Goal: Task Accomplishment & Management: Complete application form

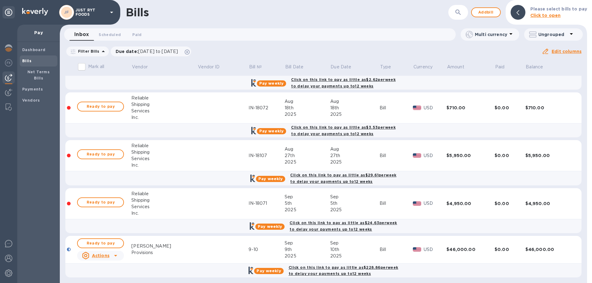
scroll to position [126, 0]
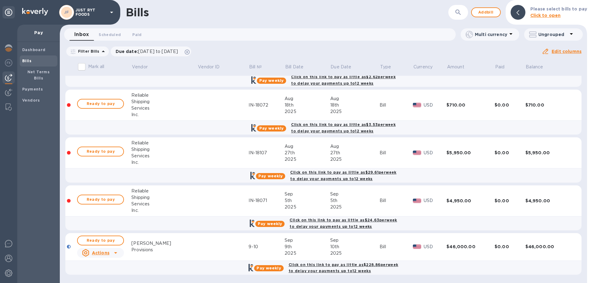
click at [117, 254] on icon at bounding box center [115, 252] width 7 height 7
click at [97, 270] on b "Delete" at bounding box center [102, 270] width 15 height 5
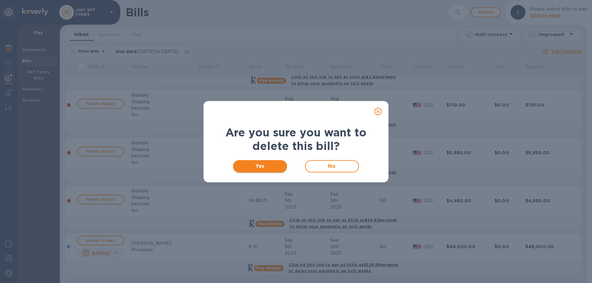
click at [255, 167] on span "Yes" at bounding box center [260, 166] width 44 height 7
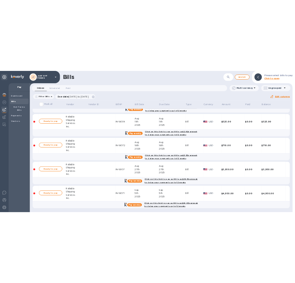
scroll to position [0, 0]
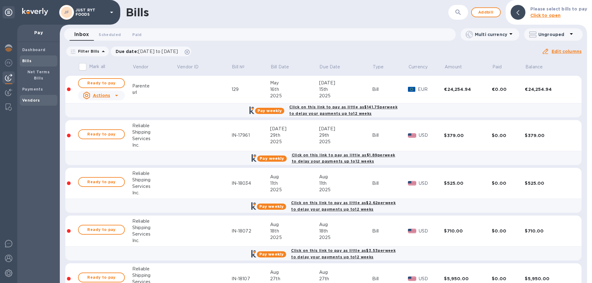
click at [37, 98] on b "Vendors" at bounding box center [31, 100] width 18 height 5
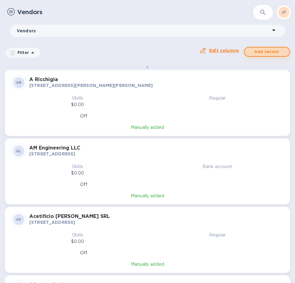
click at [266, 50] on span "Add vendor" at bounding box center [267, 51] width 35 height 7
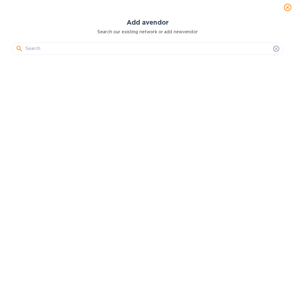
scroll to position [218, 274]
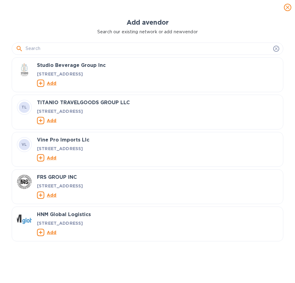
click at [87, 50] on input "text" at bounding box center [148, 48] width 245 height 9
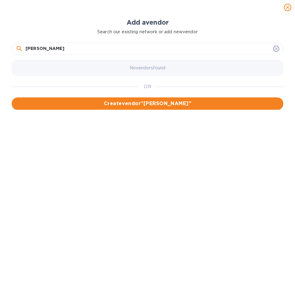
type input "[PERSON_NAME]"
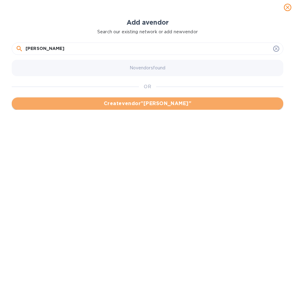
click at [106, 105] on span "Create vendor " [PERSON_NAME] "" at bounding box center [148, 103] width 262 height 7
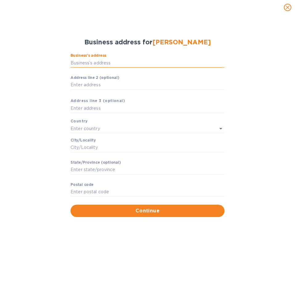
click at [118, 61] on input "Business’s аddress" at bounding box center [148, 62] width 154 height 9
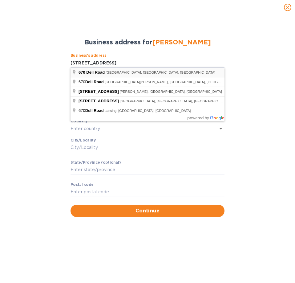
type input "[STREET_ADDRESS]"
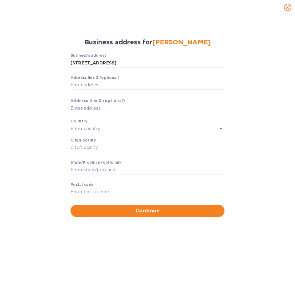
type input "[GEOGRAPHIC_DATA]"
type input "NJ"
type input "07072"
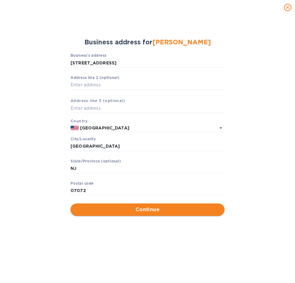
click at [134, 204] on button "Continue" at bounding box center [148, 209] width 154 height 12
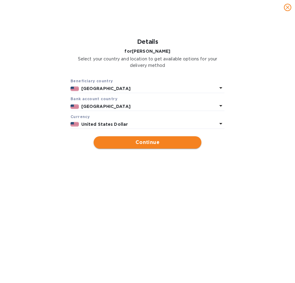
click at [170, 143] on span "Continue" at bounding box center [148, 142] width 98 height 7
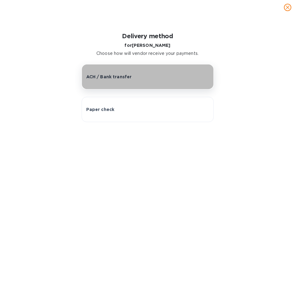
click at [114, 80] on button "ACH / Bank transfer" at bounding box center [148, 76] width 132 height 25
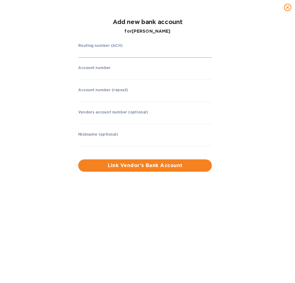
click at [108, 52] on input "string" at bounding box center [145, 52] width 134 height 9
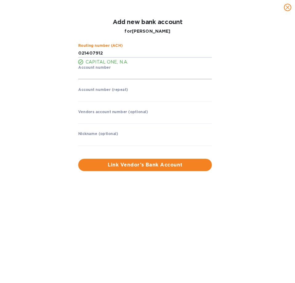
type input "021407912"
click at [146, 76] on input "string" at bounding box center [145, 74] width 134 height 9
type input "7057232085"
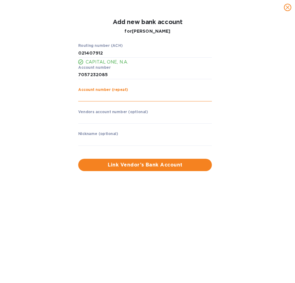
click at [114, 100] on input "string" at bounding box center [145, 96] width 134 height 9
type input "7057232085"
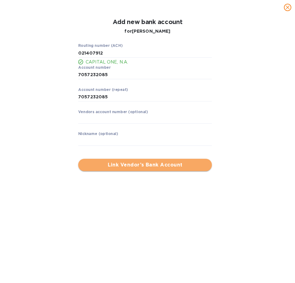
click at [140, 167] on span "Link Vendor’s Bank Account" at bounding box center [145, 164] width 124 height 7
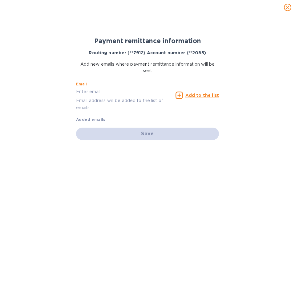
click at [105, 92] on input "text" at bounding box center [124, 91] width 97 height 9
type input "[EMAIL_ADDRESS][DOMAIN_NAME]"
click at [186, 93] on div "Add to the list" at bounding box center [197, 95] width 43 height 7
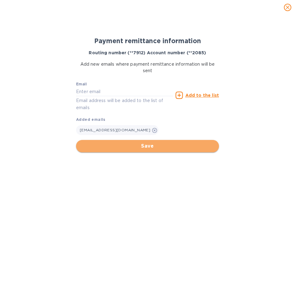
click at [103, 147] on span "Save" at bounding box center [147, 145] width 133 height 7
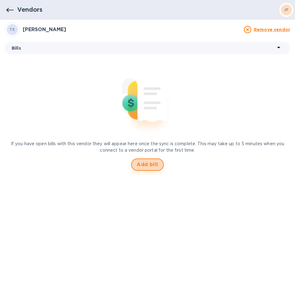
click at [147, 166] on span "Add bill" at bounding box center [148, 164] width 22 height 7
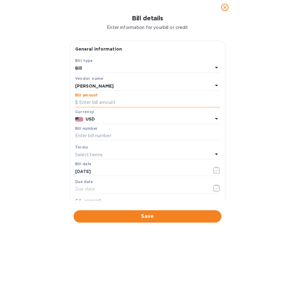
click at [84, 100] on input "text" at bounding box center [147, 102] width 145 height 9
type input "11,774.94"
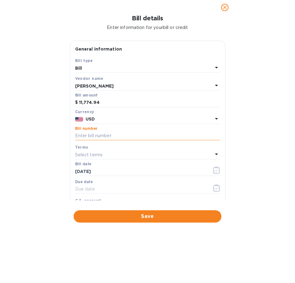
click at [93, 136] on input "text" at bounding box center [147, 135] width 145 height 9
type input "[DATE]"
click at [216, 171] on icon "button" at bounding box center [216, 169] width 7 height 7
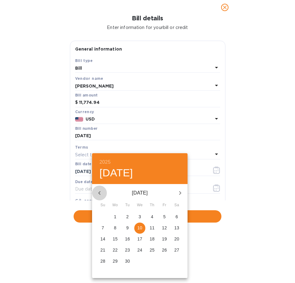
click at [100, 192] on icon "button" at bounding box center [99, 192] width 7 height 7
click at [101, 194] on icon "button" at bounding box center [99, 192] width 7 height 7
click at [164, 248] on p "27" at bounding box center [164, 250] width 5 height 6
type input "[DATE]"
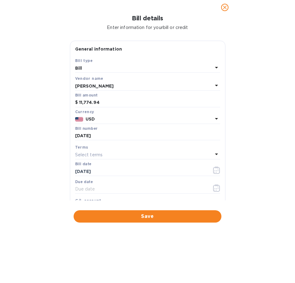
click at [112, 156] on div "Select terms" at bounding box center [144, 154] width 138 height 9
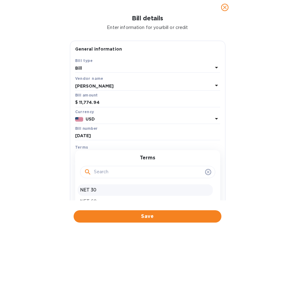
click at [101, 189] on p "NET 30" at bounding box center [145, 190] width 130 height 6
type input "[DATE]"
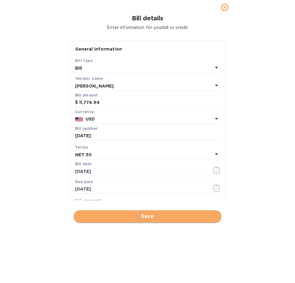
click at [141, 217] on span "Save" at bounding box center [148, 216] width 138 height 7
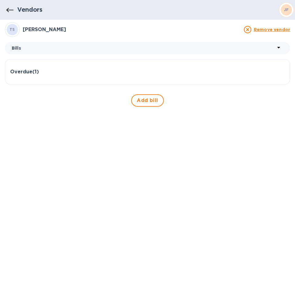
click at [10, 12] on icon "button" at bounding box center [9, 9] width 7 height 7
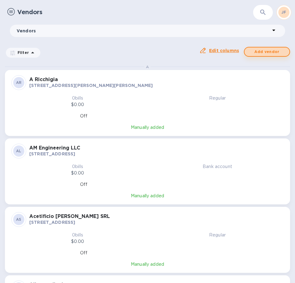
click at [264, 50] on span "Add vendor" at bounding box center [267, 51] width 35 height 7
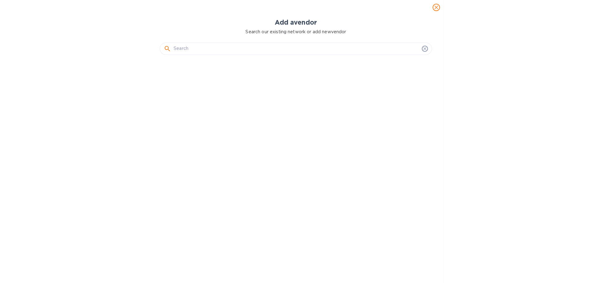
scroll to position [218, 274]
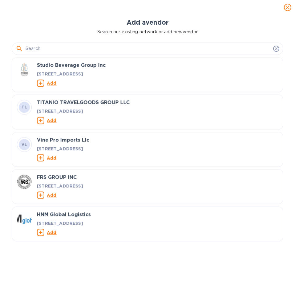
click at [101, 49] on input "text" at bounding box center [148, 48] width 245 height 9
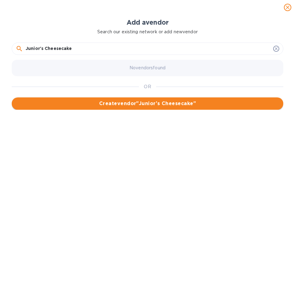
type input "Junior's Cheesecake"
click at [127, 101] on span "Create vendor " [PERSON_NAME]'s Cheesecake "" at bounding box center [148, 103] width 262 height 7
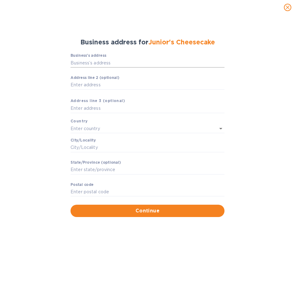
click at [90, 61] on input "Business’s аddress" at bounding box center [148, 62] width 154 height 9
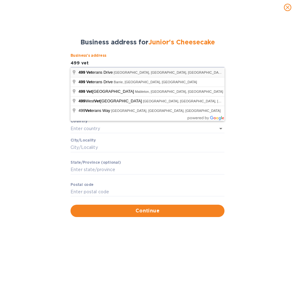
type input "[STREET_ADDRESS]"
type input "[GEOGRAPHIC_DATA]"
type input "NJ"
type input "08016"
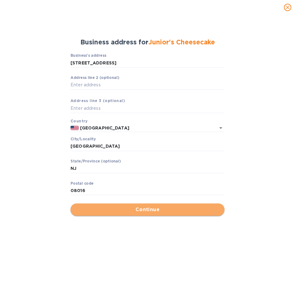
click at [113, 208] on span "Continue" at bounding box center [148, 209] width 144 height 7
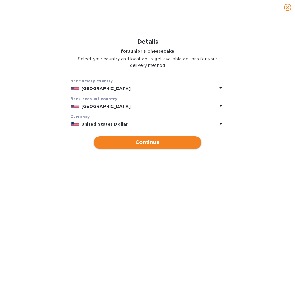
click at [178, 140] on span "Continue" at bounding box center [148, 142] width 98 height 7
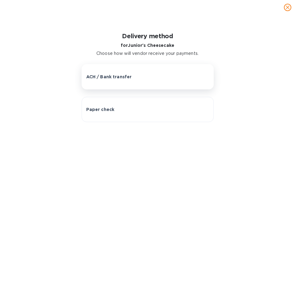
click at [98, 79] on p "ACH / Bank transfer" at bounding box center [109, 77] width 46 height 6
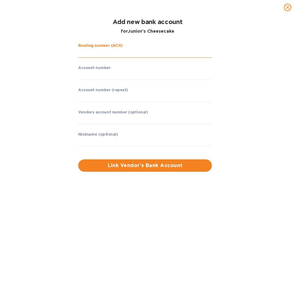
click at [101, 54] on input "string" at bounding box center [145, 52] width 134 height 9
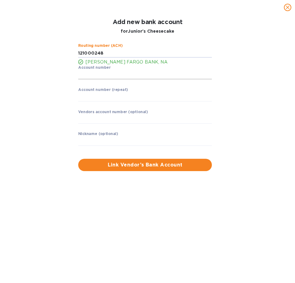
type input "121000248"
click at [80, 79] on input "string" at bounding box center [145, 74] width 134 height 9
type input "4712045277"
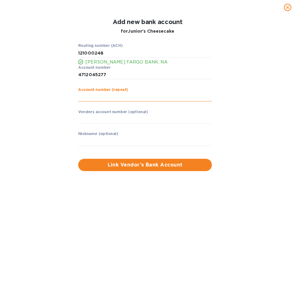
drag, startPoint x: 107, startPoint y: 101, endPoint x: 104, endPoint y: 99, distance: 3.3
click at [105, 99] on input "string" at bounding box center [145, 96] width 134 height 9
type input "4712045277"
click at [113, 120] on input "text" at bounding box center [145, 119] width 134 height 9
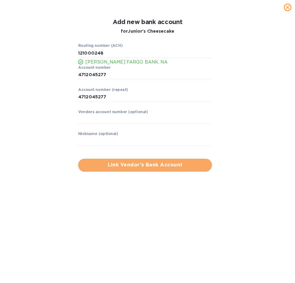
click at [119, 164] on span "Link Vendor’s Bank Account" at bounding box center [145, 164] width 124 height 7
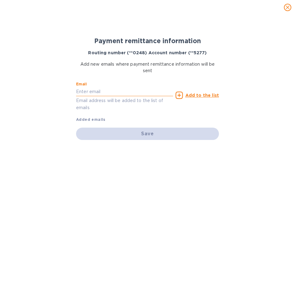
click at [116, 92] on input "text" at bounding box center [124, 91] width 97 height 9
type input "[EMAIL_ADDRESS][DOMAIN_NAME]"
click at [200, 96] on u "Add to the list" at bounding box center [203, 95] width 34 height 5
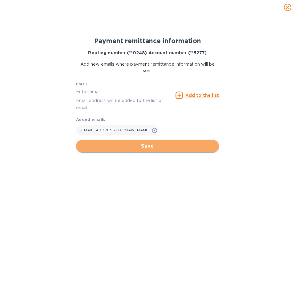
click at [119, 145] on span "Save" at bounding box center [147, 145] width 133 height 7
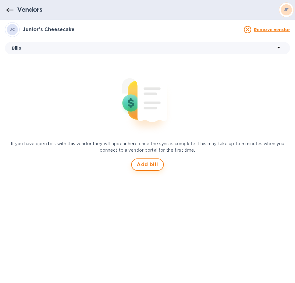
click at [141, 165] on span "Add bill" at bounding box center [148, 164] width 22 height 7
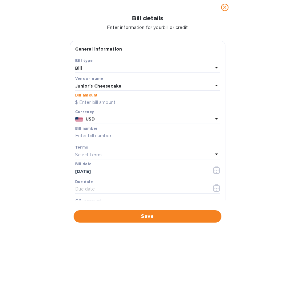
click at [94, 103] on input "text" at bounding box center [147, 102] width 145 height 9
type input "33,368.25"
click at [93, 134] on input "text" at bounding box center [147, 135] width 145 height 9
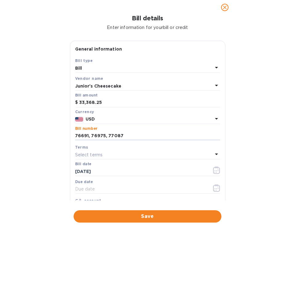
type input "76691, 76975, 77087"
click at [261, 97] on div "Bill details Enter information for your bill or credit General information Save…" at bounding box center [147, 149] width 295 height 268
click at [214, 170] on icon "button" at bounding box center [216, 169] width 7 height 7
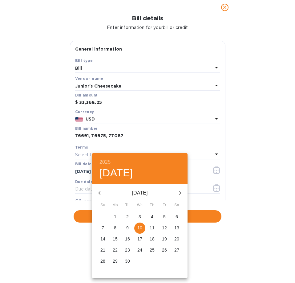
click at [100, 192] on icon "button" at bounding box center [99, 192] width 7 height 7
click at [152, 216] on p "3" at bounding box center [152, 217] width 2 height 6
type input "[DATE]"
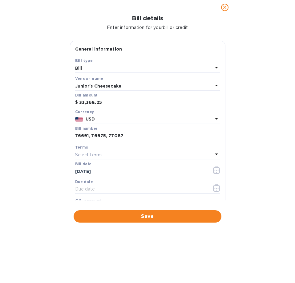
click at [105, 155] on div "Select terms" at bounding box center [144, 154] width 138 height 9
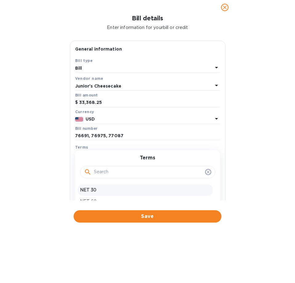
click at [100, 191] on p "NET 30" at bounding box center [145, 190] width 130 height 6
type input "[DATE]"
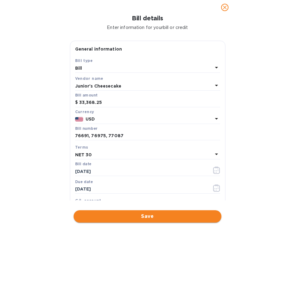
click at [105, 216] on span "Save" at bounding box center [148, 216] width 138 height 7
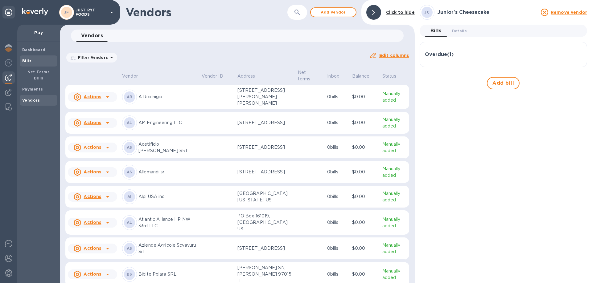
click at [29, 61] on b "Bills" at bounding box center [26, 61] width 9 height 5
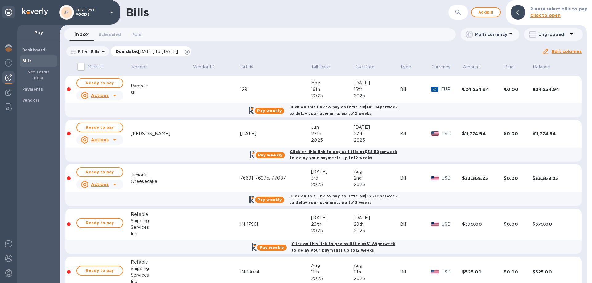
click at [190, 50] on icon at bounding box center [187, 52] width 5 height 5
click at [100, 127] on span "Ready to pay" at bounding box center [100, 127] width 36 height 7
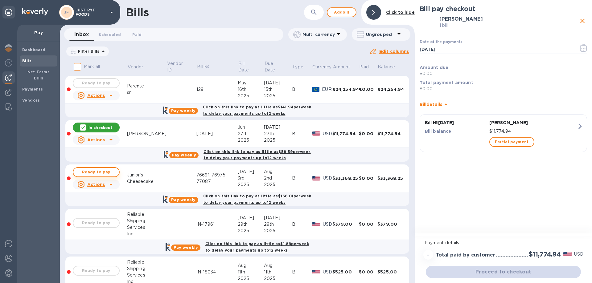
click at [109, 172] on span "Ready to pay" at bounding box center [96, 172] width 36 height 7
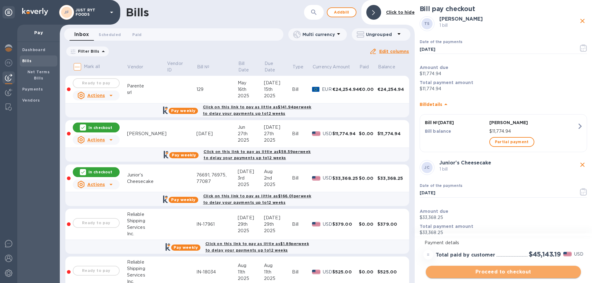
click at [518, 267] on button "Proceed to checkout" at bounding box center [503, 272] width 155 height 12
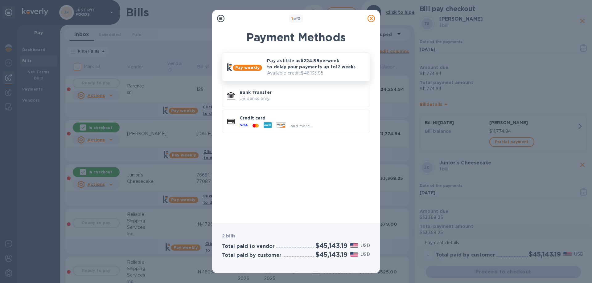
click at [272, 66] on p "Pay as little as $224.59 per week to delay your payments up to 12 weeks" at bounding box center [316, 64] width 98 height 12
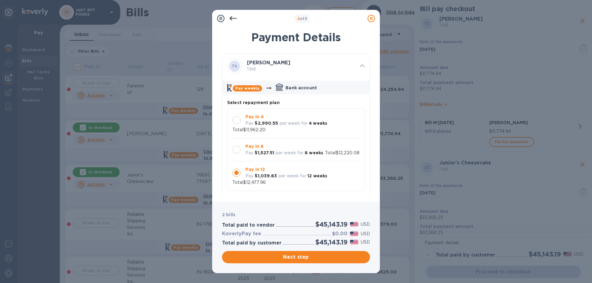
scroll to position [6, 0]
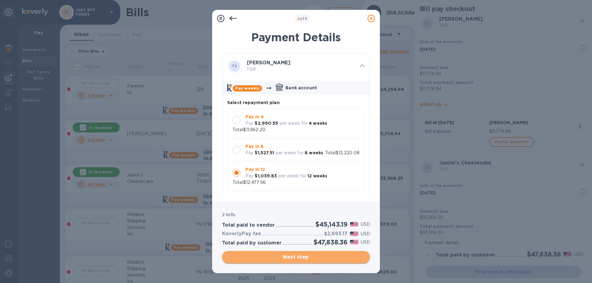
click at [325, 254] on span "Next step" at bounding box center [296, 257] width 138 height 7
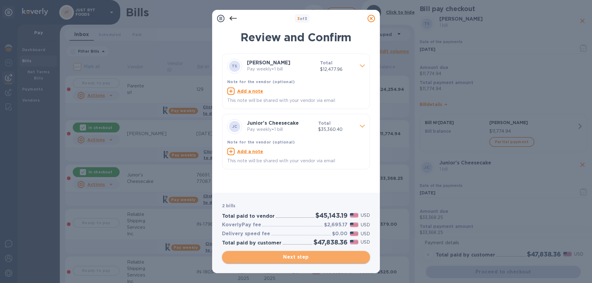
click at [283, 260] on span "Next step" at bounding box center [296, 257] width 138 height 7
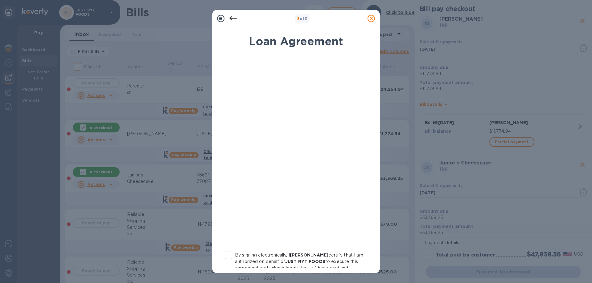
click at [228, 252] on input "By signing electronically, I [PERSON_NAME] certify that I am authorized on beha…" at bounding box center [228, 255] width 13 height 13
checkbox input "true"
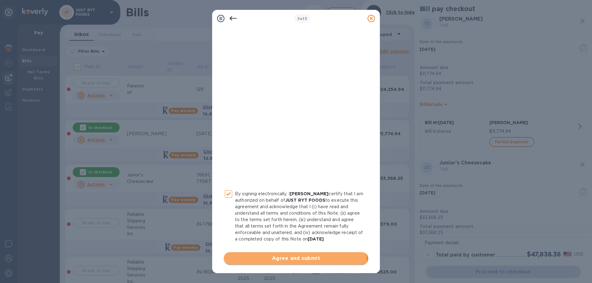
click at [284, 261] on span "Agree and submit" at bounding box center [296, 258] width 134 height 7
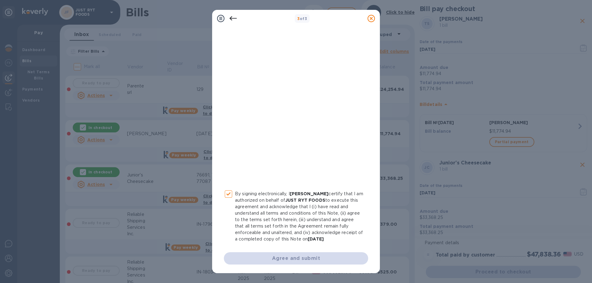
scroll to position [0, 0]
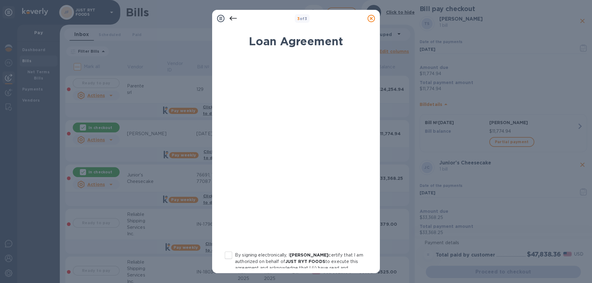
click at [228, 253] on input "By signing electronically, I [PERSON_NAME] certify that I am authorized on beha…" at bounding box center [228, 255] width 13 height 13
checkbox input "true"
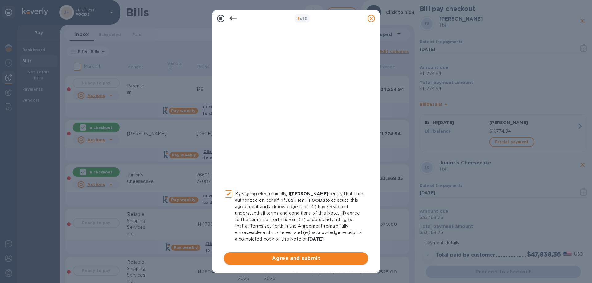
click at [280, 261] on span "Agree and submit" at bounding box center [296, 258] width 134 height 7
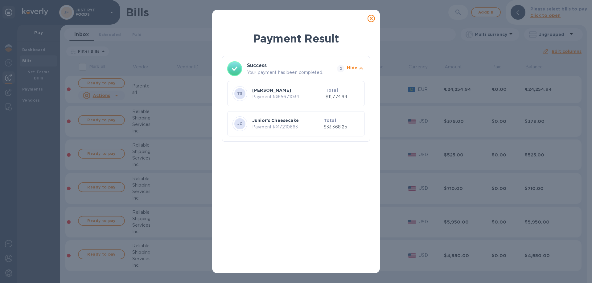
click at [372, 18] on icon at bounding box center [370, 18] width 7 height 7
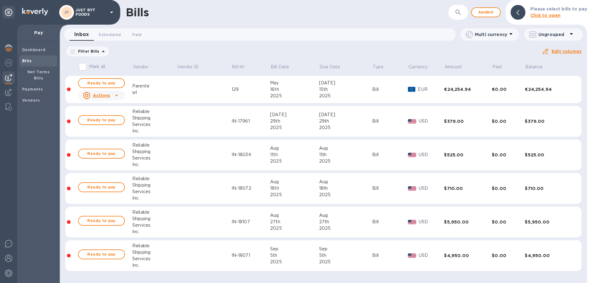
click at [228, 48] on div "Filter Bills Amount Paid Balance" at bounding box center [303, 52] width 476 height 12
click at [6, 48] on img at bounding box center [8, 47] width 7 height 7
